Goal: Task Accomplishment & Management: Manage account settings

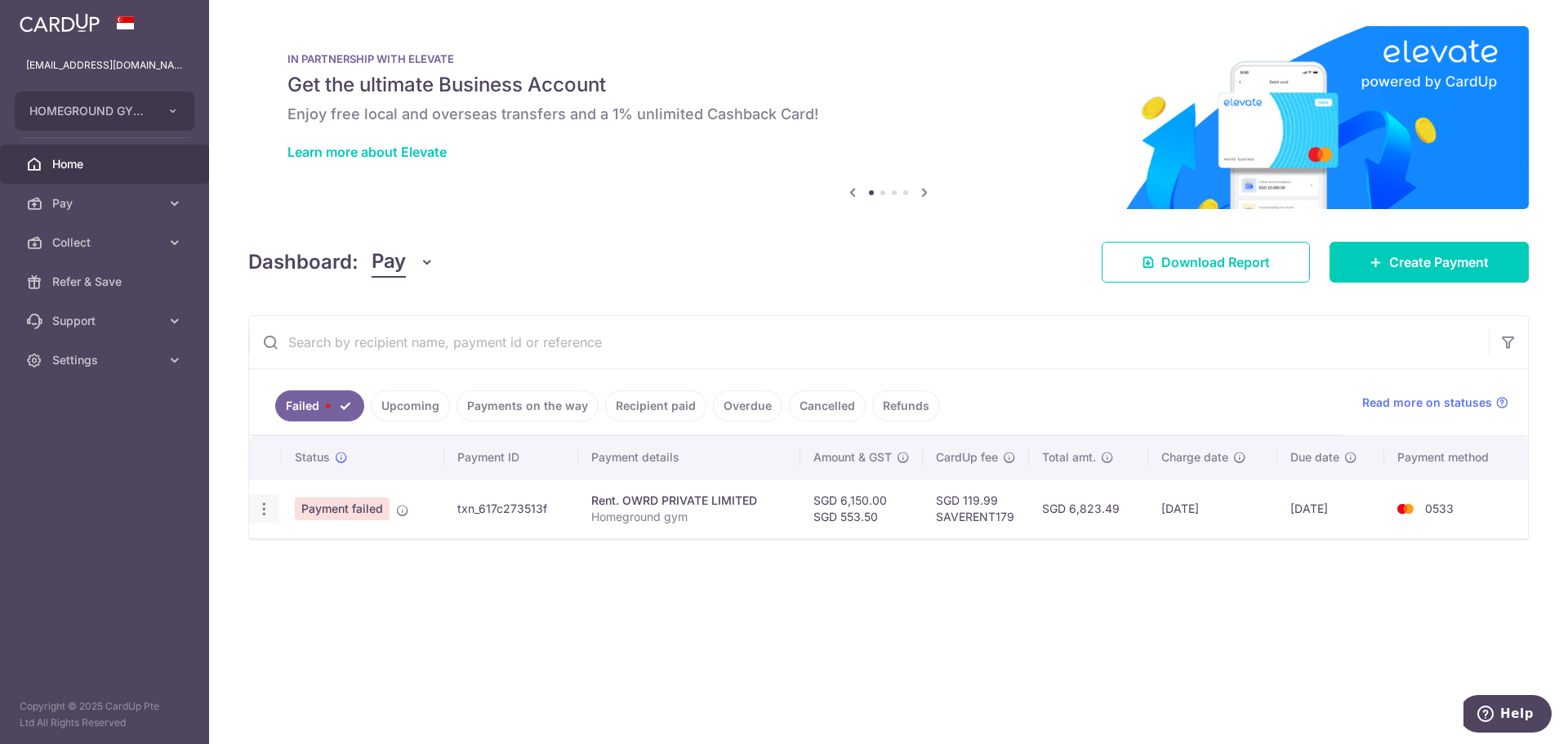
click at [268, 521] on body "[EMAIL_ADDRESS][DOMAIN_NAME] HOMEGROUND GYM TAMPINES PTE. LTD. Add new company …" at bounding box center [784, 372] width 1568 height 744
click at [271, 507] on icon "button" at bounding box center [264, 509] width 17 height 17
click at [421, 417] on link "Upcoming" at bounding box center [410, 405] width 80 height 31
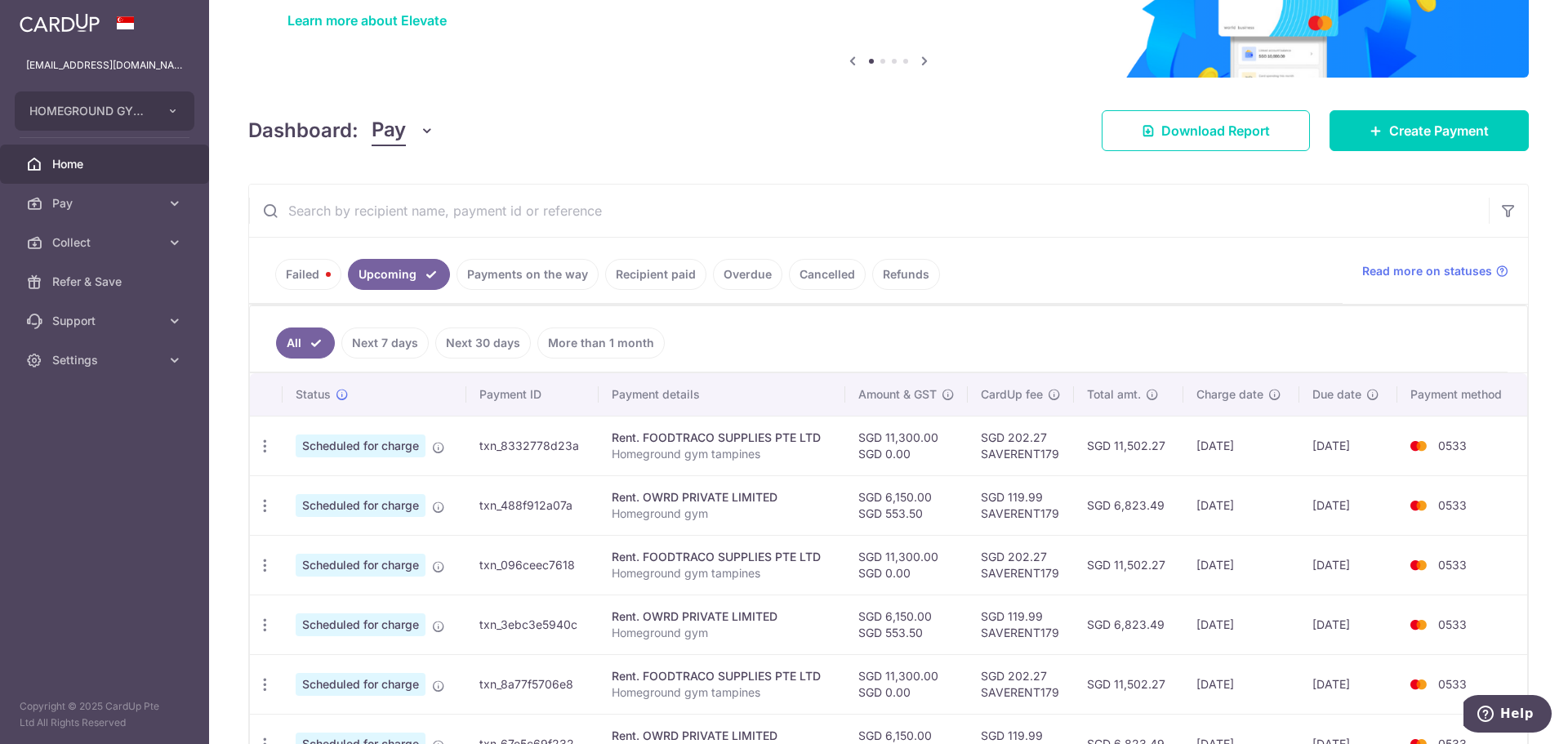
scroll to position [327, 0]
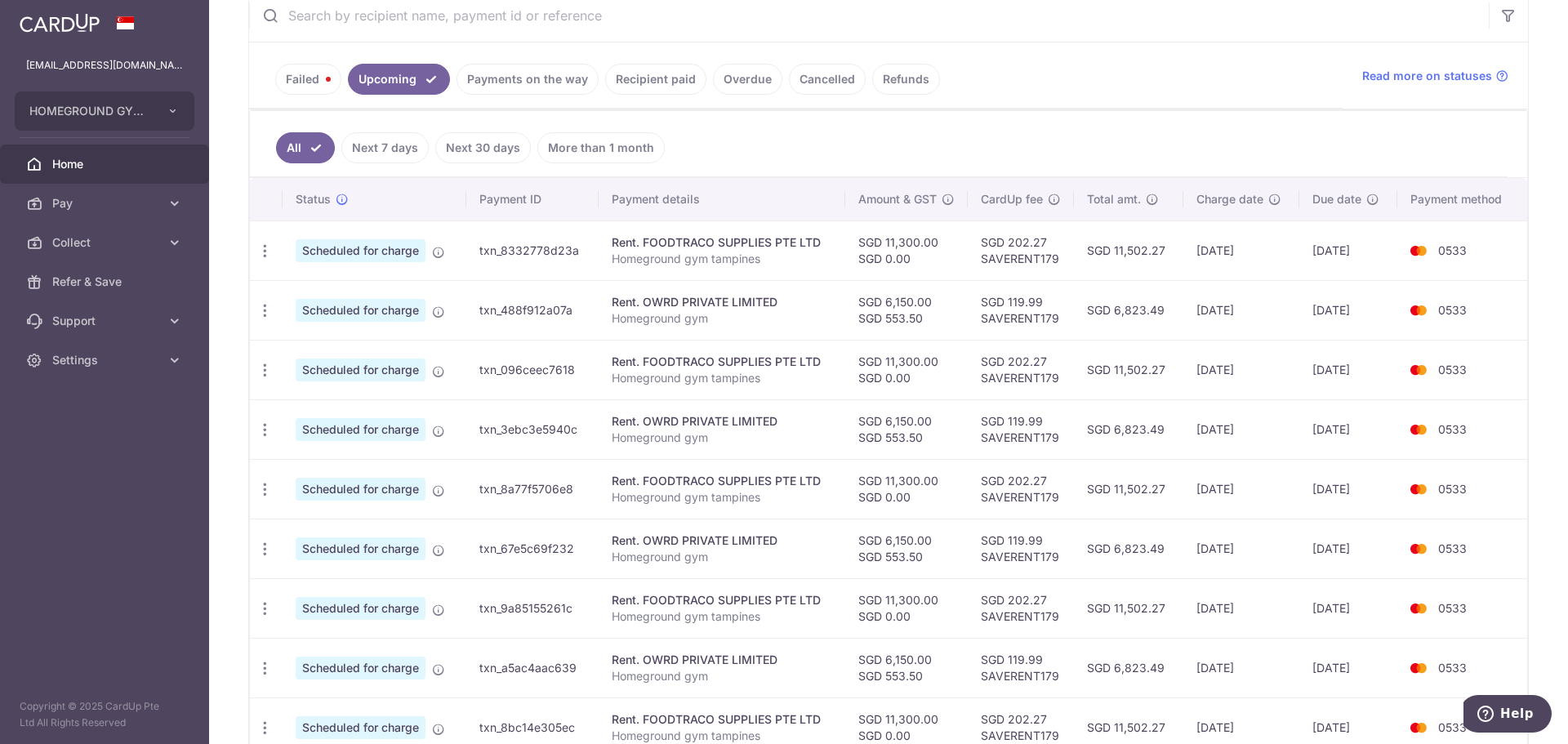
click at [292, 74] on link "Failed" at bounding box center [309, 80] width 66 height 31
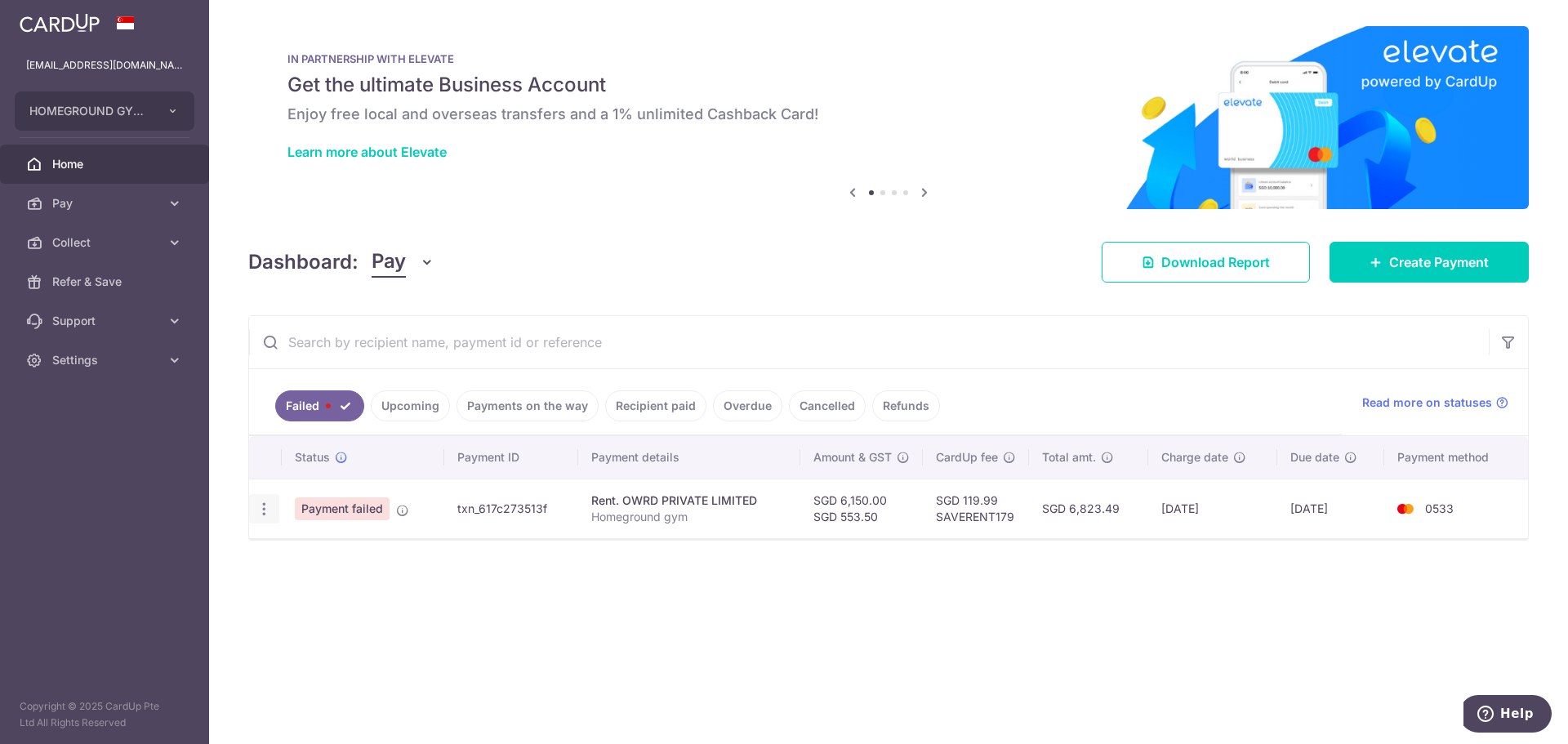
click at [269, 506] on icon "button" at bounding box center [264, 509] width 17 height 17
click at [344, 555] on span "Update payment" at bounding box center [351, 554] width 111 height 19
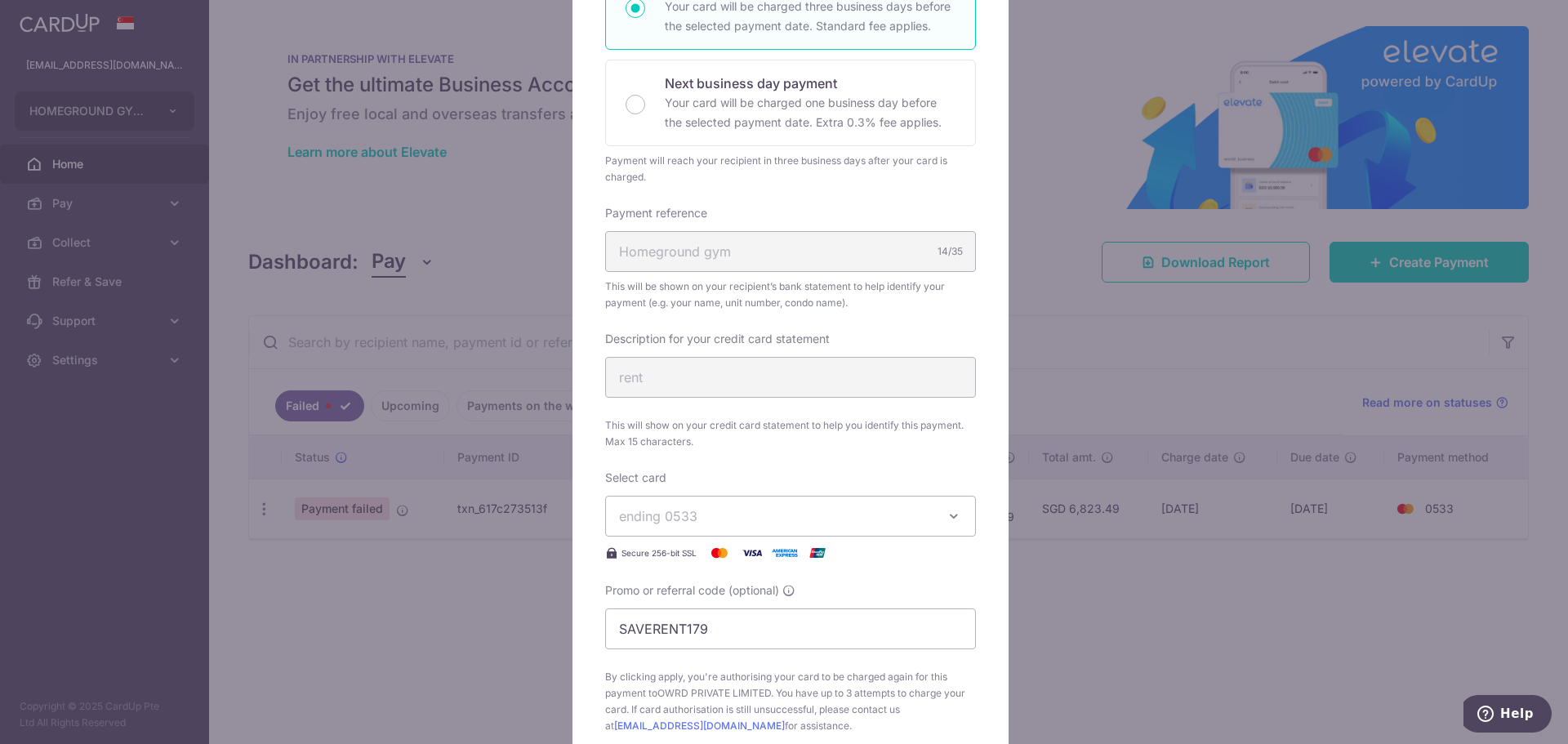
scroll to position [653, 0]
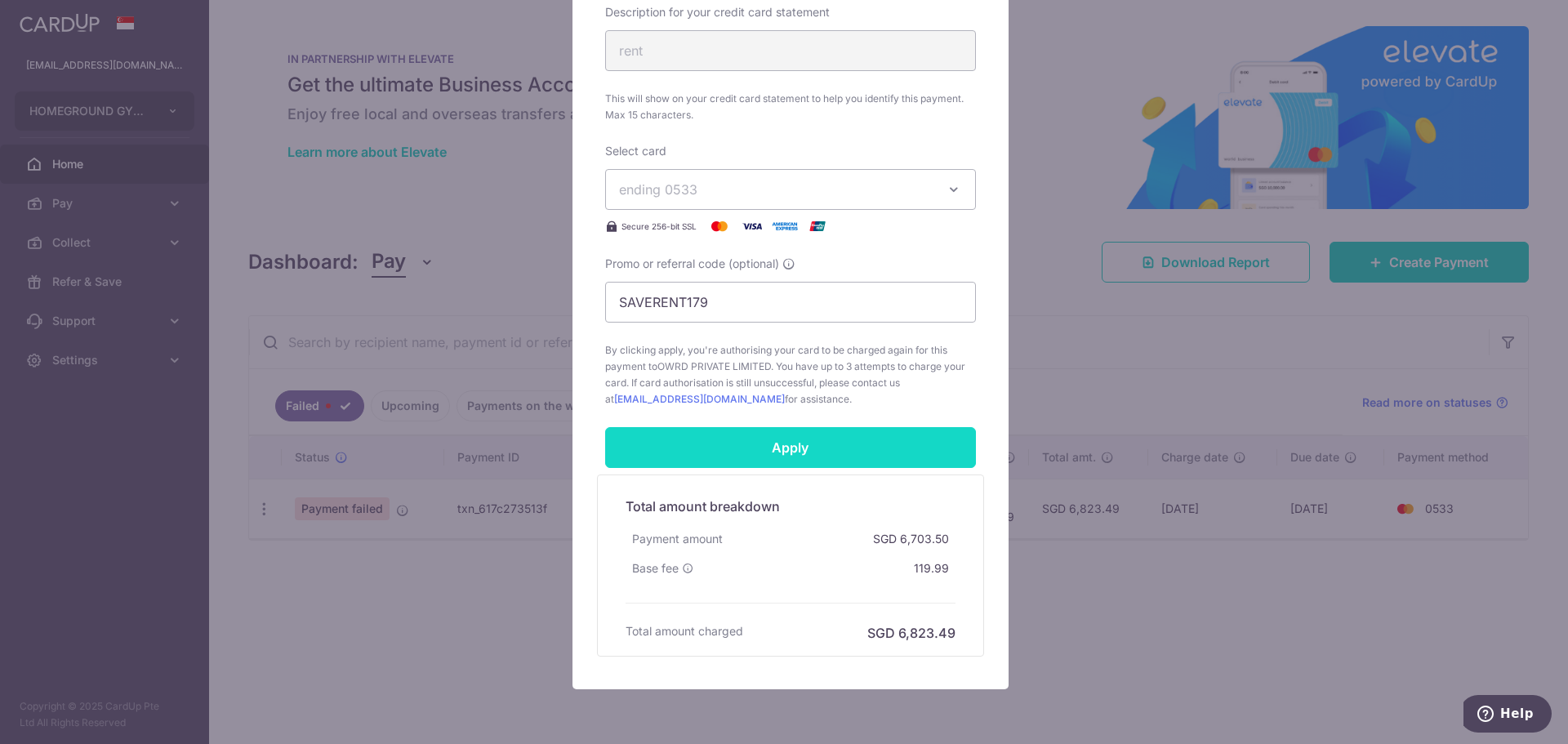
click at [898, 444] on input "Apply" at bounding box center [791, 447] width 371 height 41
